Goal: Obtain resource: Obtain resource

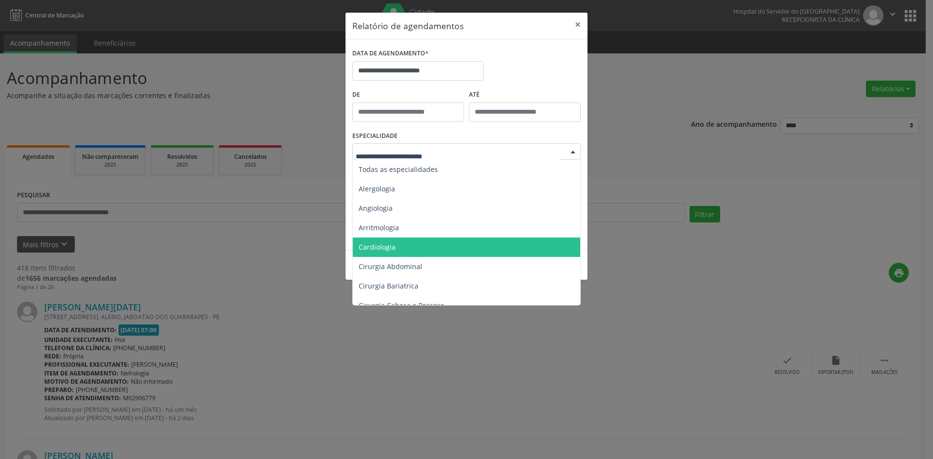
click at [411, 251] on span "Cardiologia" at bounding box center [467, 247] width 229 height 19
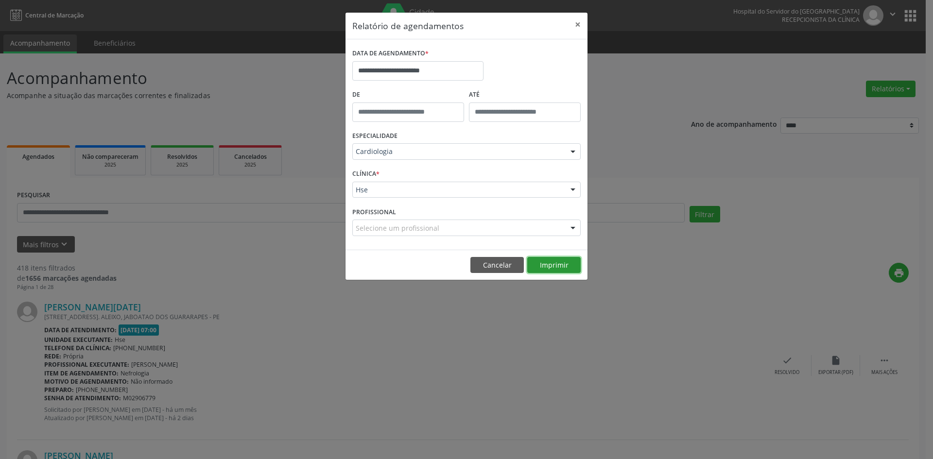
click at [557, 265] on button "Imprimir" at bounding box center [553, 265] width 53 height 17
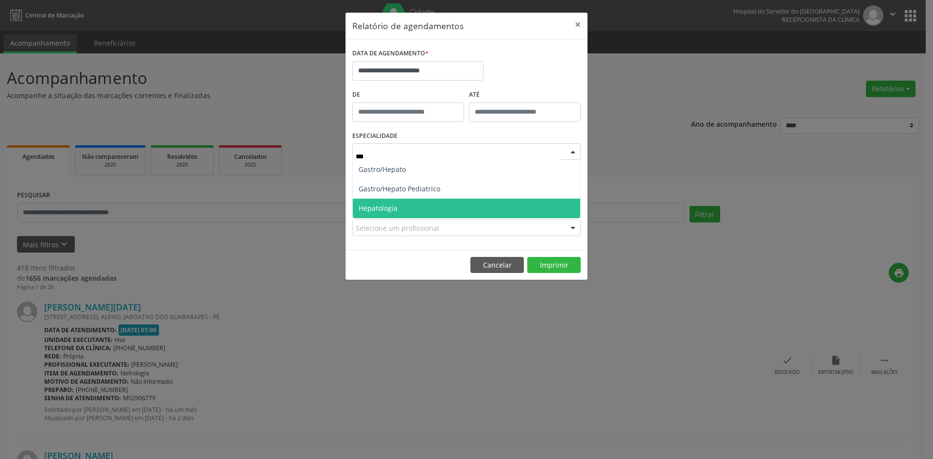
type input "****"
click at [443, 209] on span "Hepatologia" at bounding box center [467, 208] width 228 height 19
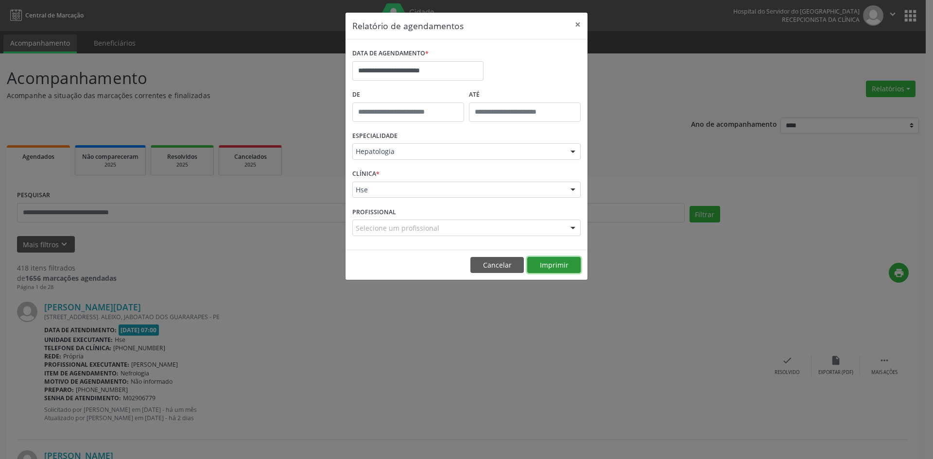
click at [560, 267] on button "Imprimir" at bounding box center [553, 265] width 53 height 17
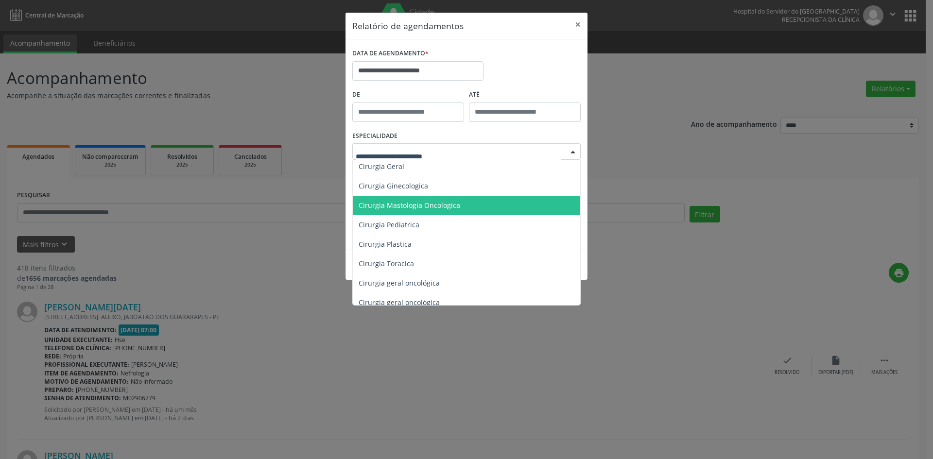
scroll to position [194, 0]
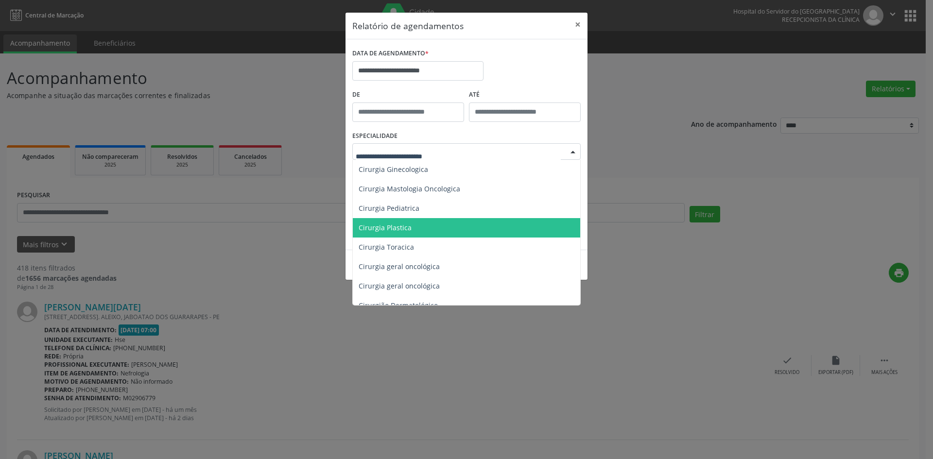
click at [437, 225] on span "Cirurgia Plastica" at bounding box center [467, 227] width 229 height 19
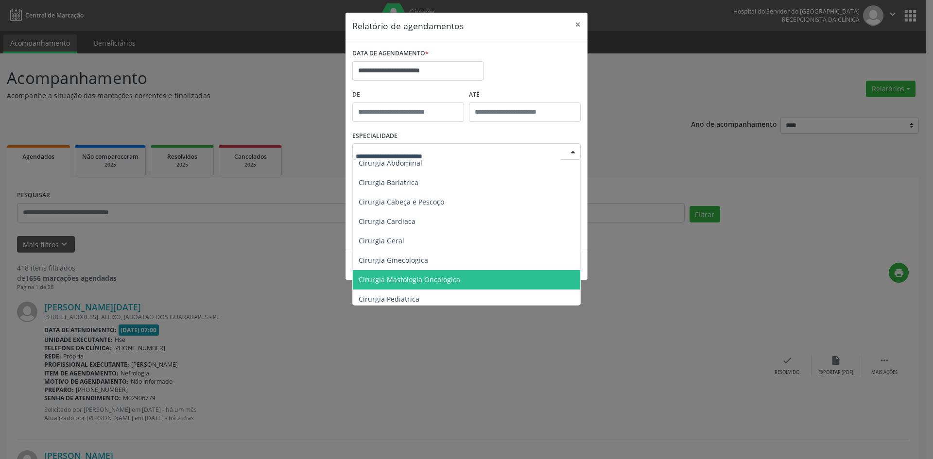
scroll to position [0, 0]
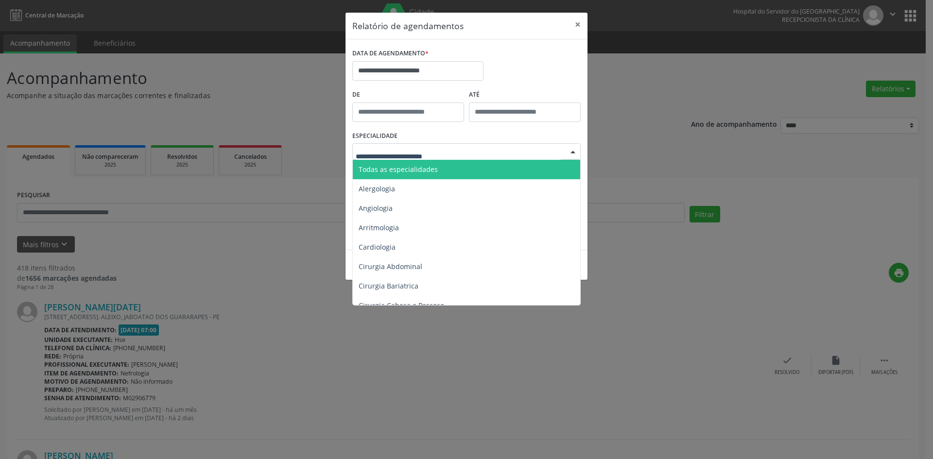
click at [491, 167] on span "Todas as especialidades" at bounding box center [467, 169] width 229 height 19
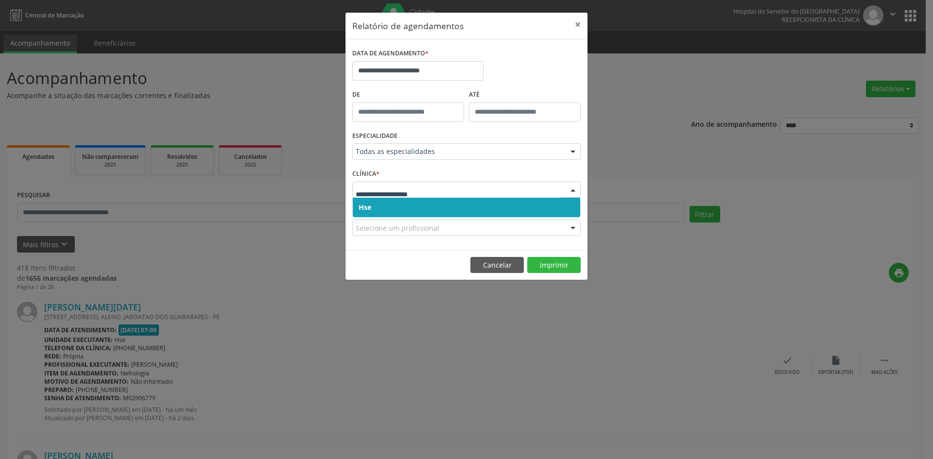
click at [496, 206] on span "Hse" at bounding box center [467, 207] width 228 height 19
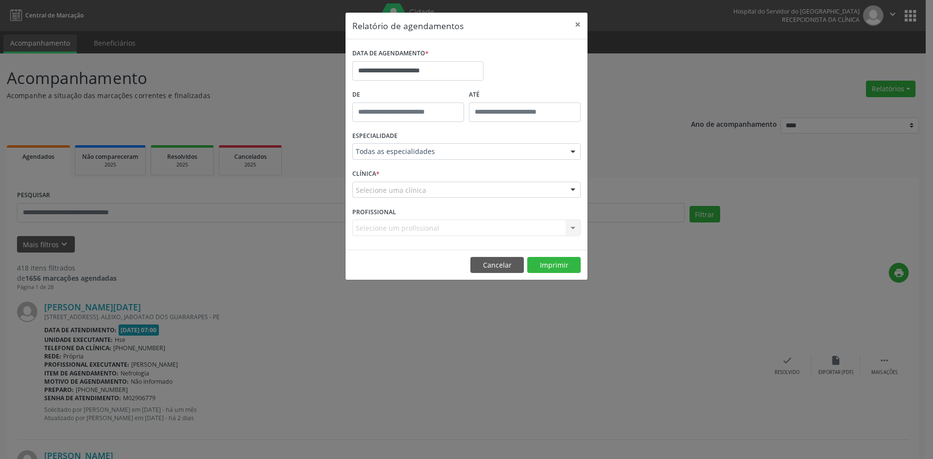
click at [498, 190] on div "Selecione uma clínica" at bounding box center [466, 190] width 228 height 17
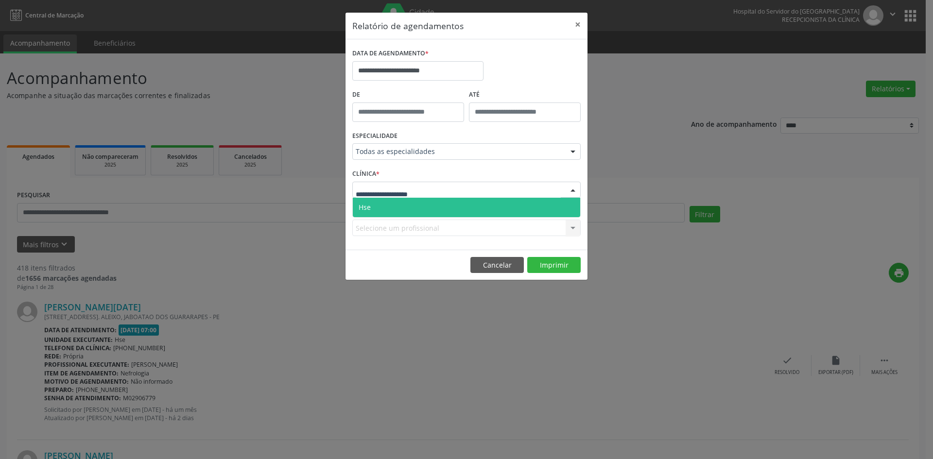
click at [497, 207] on span "Hse" at bounding box center [467, 207] width 228 height 19
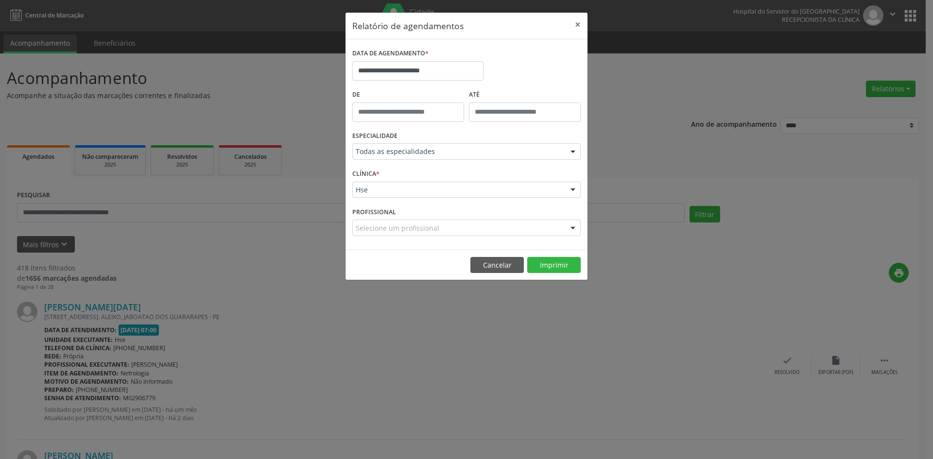
click at [574, 227] on div at bounding box center [573, 228] width 15 height 17
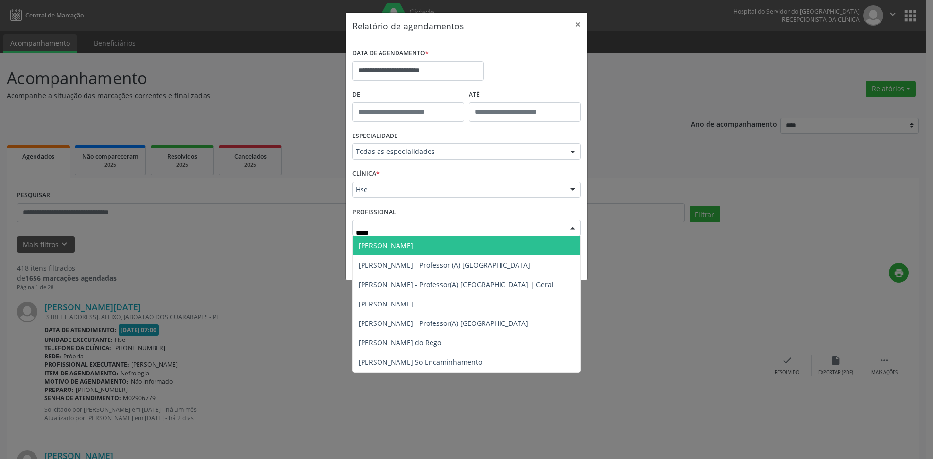
type input "******"
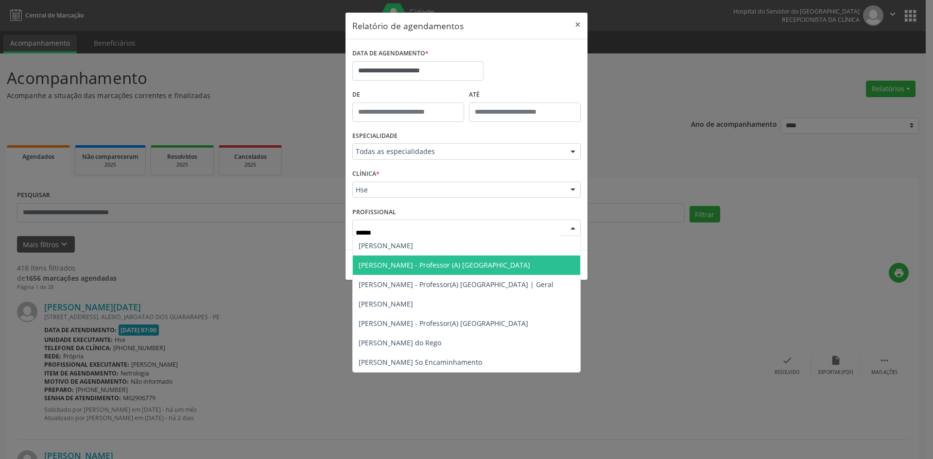
click at [437, 261] on span "[PERSON_NAME] - Professor (A) [GEOGRAPHIC_DATA]" at bounding box center [445, 265] width 172 height 9
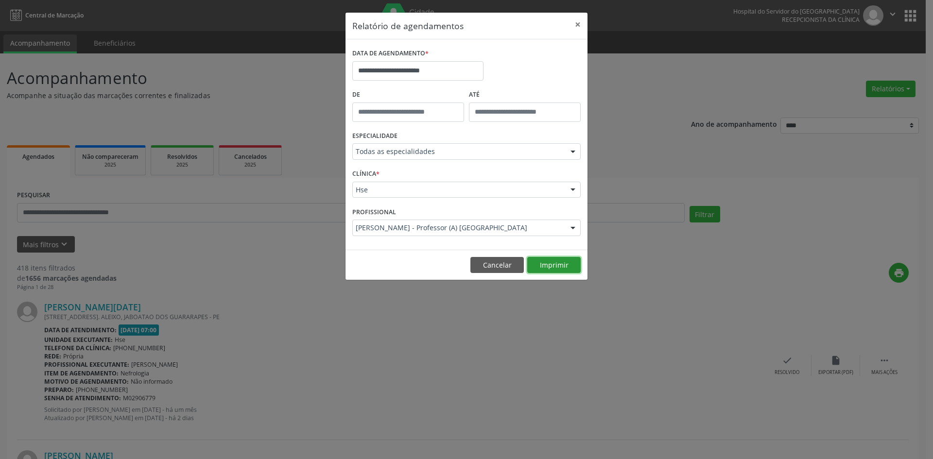
click at [558, 263] on button "Imprimir" at bounding box center [553, 265] width 53 height 17
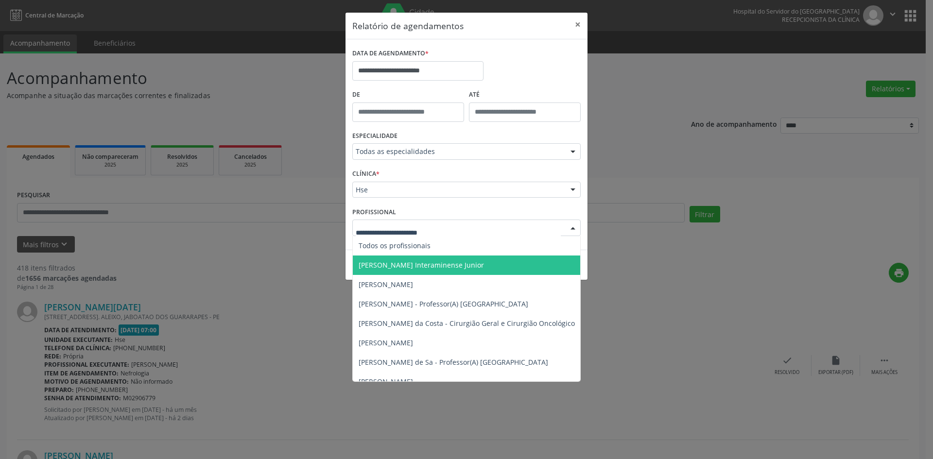
click at [574, 226] on div at bounding box center [573, 228] width 15 height 17
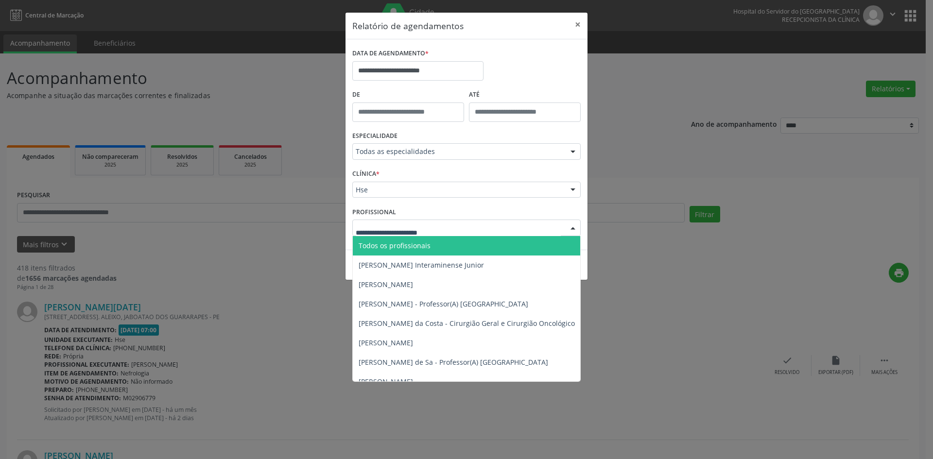
click at [473, 241] on span "Todos os profissionais" at bounding box center [516, 245] width 327 height 19
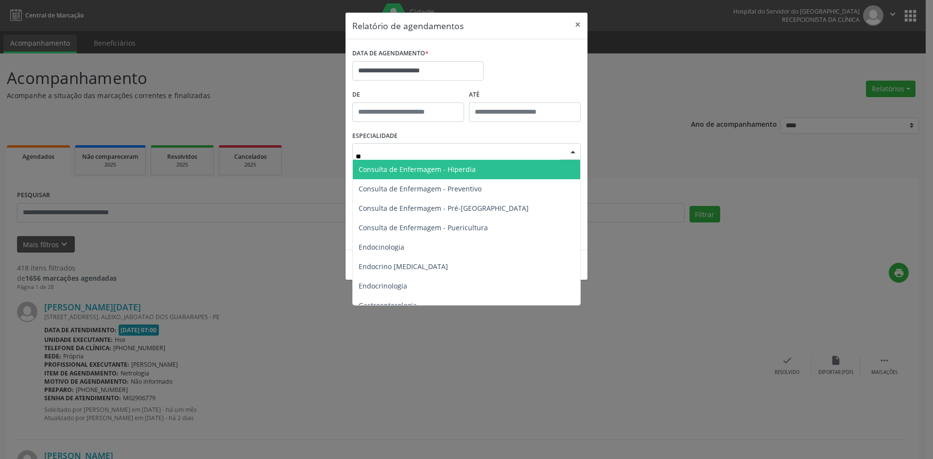
type input "***"
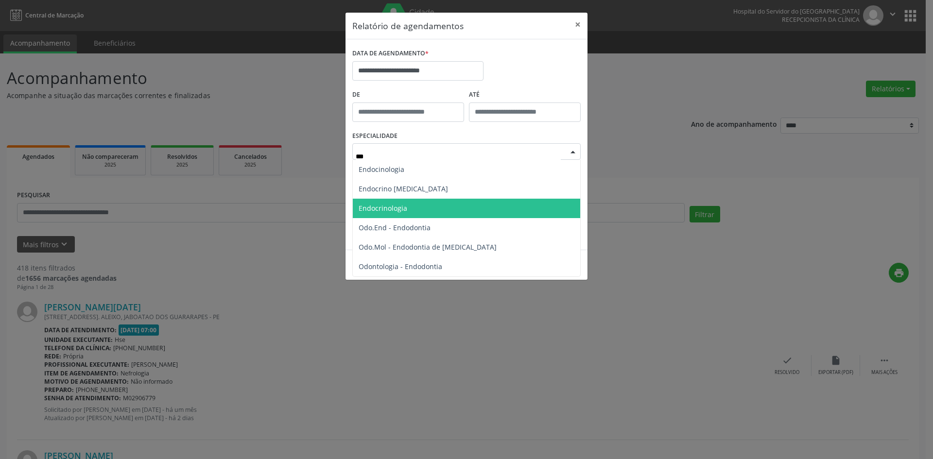
click at [456, 211] on span "Endocrinologia" at bounding box center [467, 208] width 228 height 19
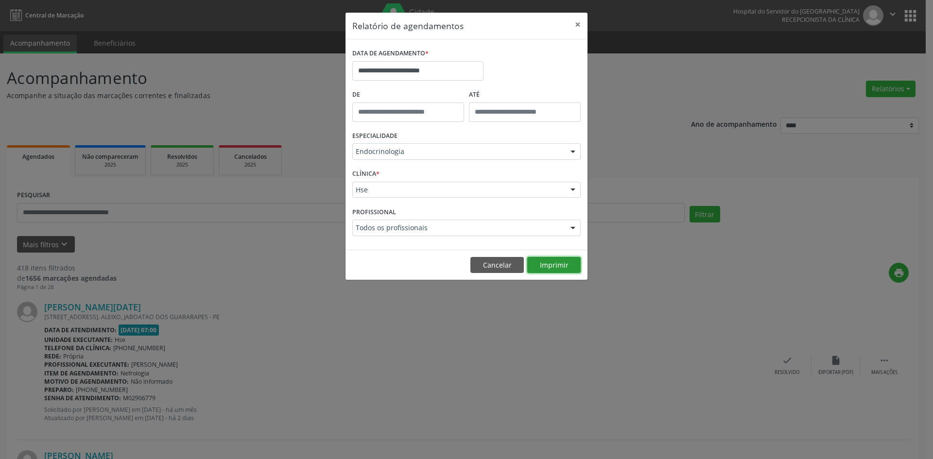
click at [550, 265] on button "Imprimir" at bounding box center [553, 265] width 53 height 17
click at [560, 262] on button "Imprimir" at bounding box center [553, 265] width 53 height 17
